Goal: Information Seeking & Learning: Compare options

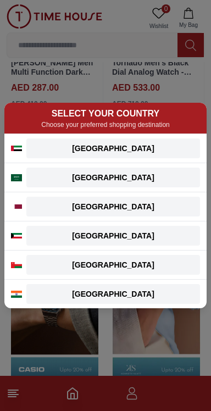
scroll to position [949, 0]
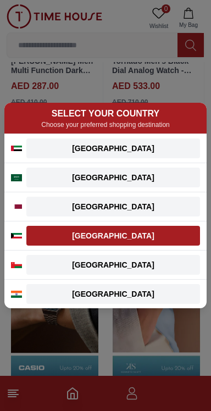
click at [163, 238] on div "[GEOGRAPHIC_DATA]" at bounding box center [113, 235] width 160 height 11
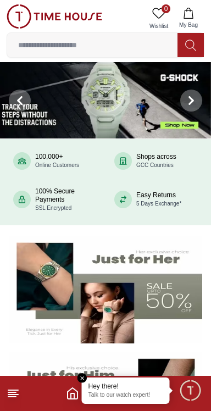
click at [15, 396] on line at bounding box center [12, 396] width 8 height 0
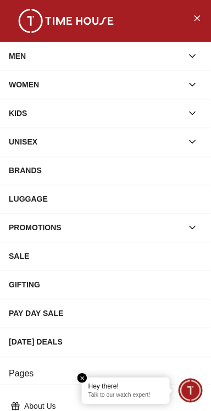
click at [90, 89] on div "WOMEN" at bounding box center [96, 85] width 174 height 20
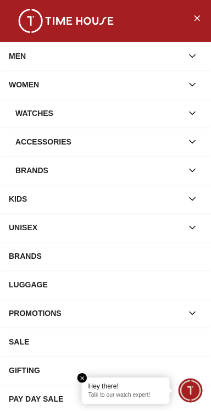
click at [94, 62] on div "MEN" at bounding box center [96, 56] width 174 height 20
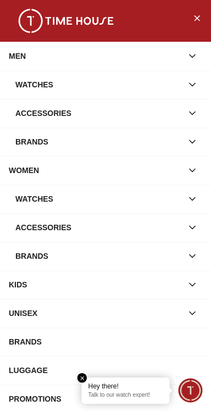
click at [84, 89] on div "Watches" at bounding box center [98, 85] width 167 height 20
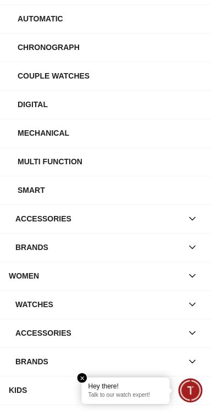
scroll to position [181, 0]
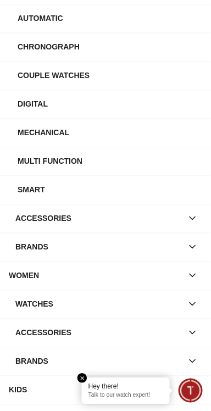
click at [191, 239] on button "button" at bounding box center [192, 247] width 20 height 20
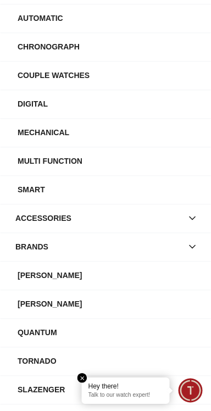
click at [79, 300] on div "[PERSON_NAME]" at bounding box center [110, 304] width 185 height 20
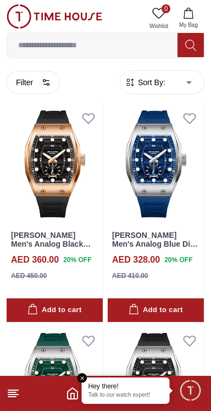
scroll to position [311, 0]
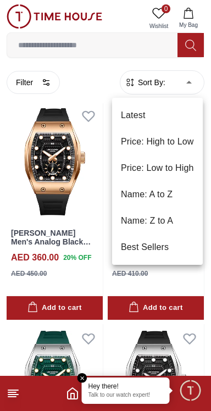
click at [176, 141] on li "Price: High to Low" at bounding box center [157, 141] width 91 height 26
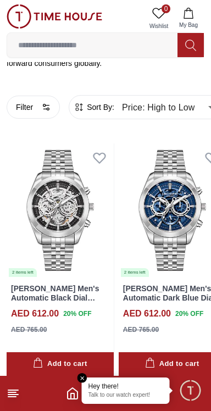
scroll to position [267, 0]
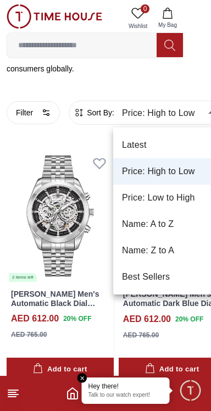
click at [191, 200] on li "Price: Low to High" at bounding box center [166, 198] width 107 height 26
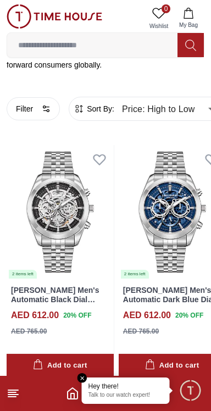
type input "*"
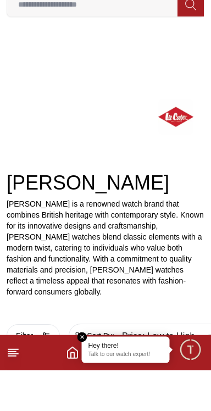
scroll to position [227, 0]
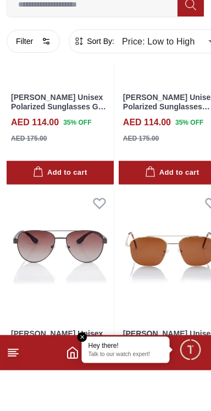
scroll to position [11820, 0]
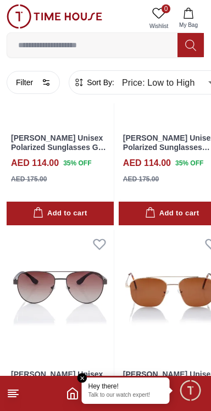
click at [19, 394] on icon at bounding box center [13, 393] width 13 height 13
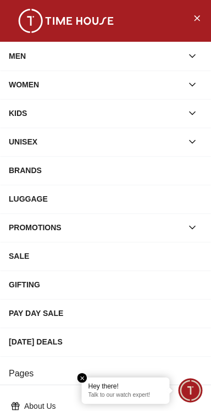
click at [71, 62] on div "MEN" at bounding box center [96, 56] width 174 height 20
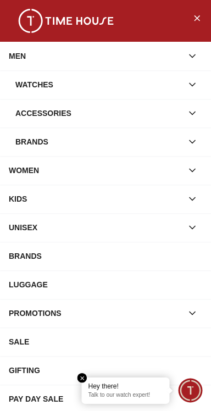
click at [72, 86] on div "Watches" at bounding box center [98, 85] width 167 height 20
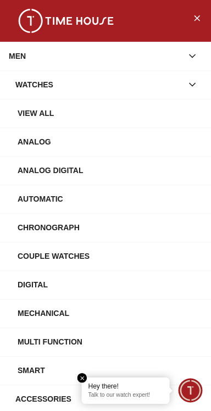
click at [76, 117] on div "View All" at bounding box center [110, 113] width 185 height 20
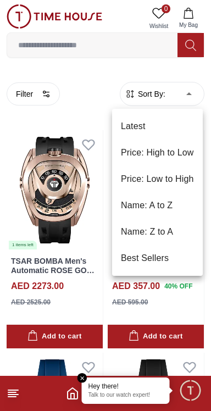
click at [95, 237] on div at bounding box center [105, 205] width 211 height 411
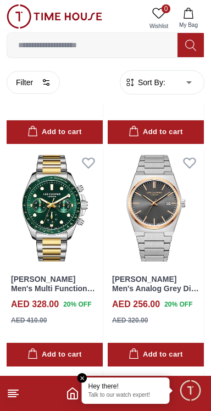
scroll to position [10643, 0]
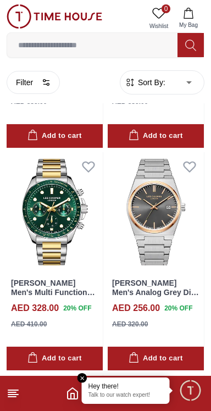
click at [13, 390] on line at bounding box center [13, 390] width 10 height 0
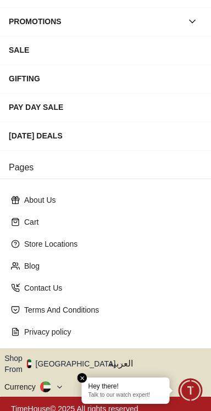
scroll to position [206, 0]
click at [120, 360] on icon "button" at bounding box center [122, 364] width 4 height 8
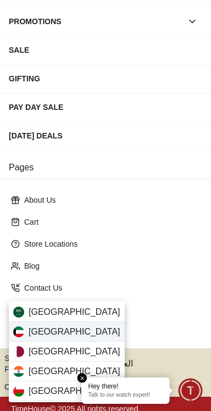
click at [79, 336] on div "[GEOGRAPHIC_DATA]" at bounding box center [67, 332] width 116 height 20
